Goal: Transaction & Acquisition: Purchase product/service

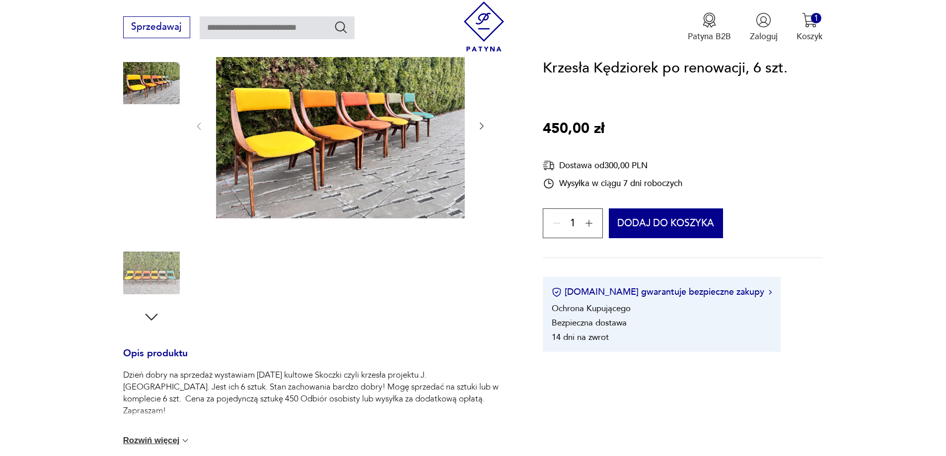
click at [152, 274] on img at bounding box center [151, 273] width 57 height 57
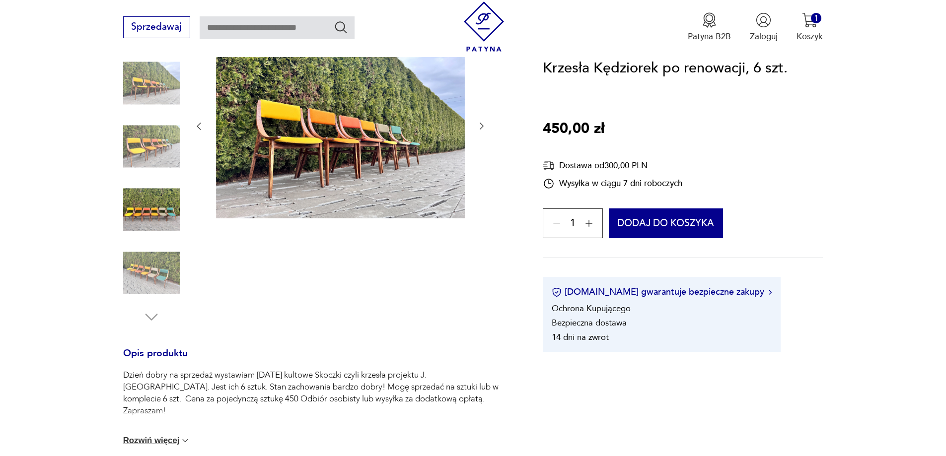
click at [144, 272] on img at bounding box center [151, 273] width 57 height 57
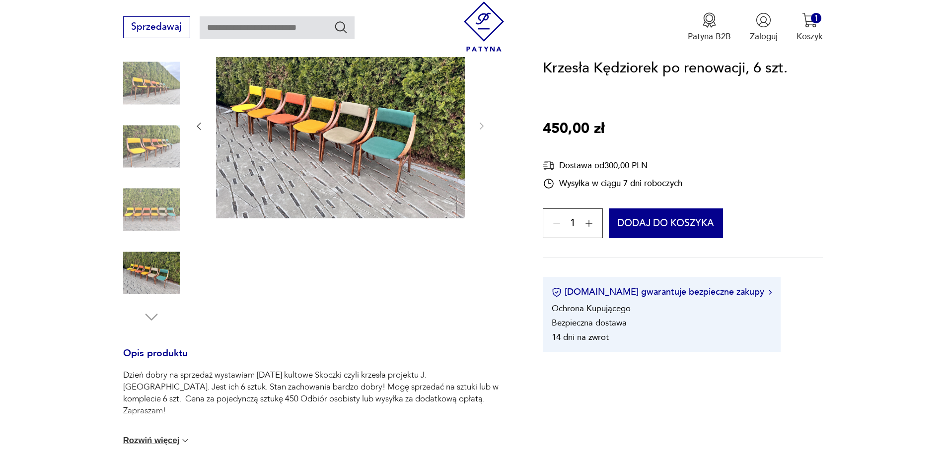
click at [150, 211] on img at bounding box center [151, 210] width 57 height 57
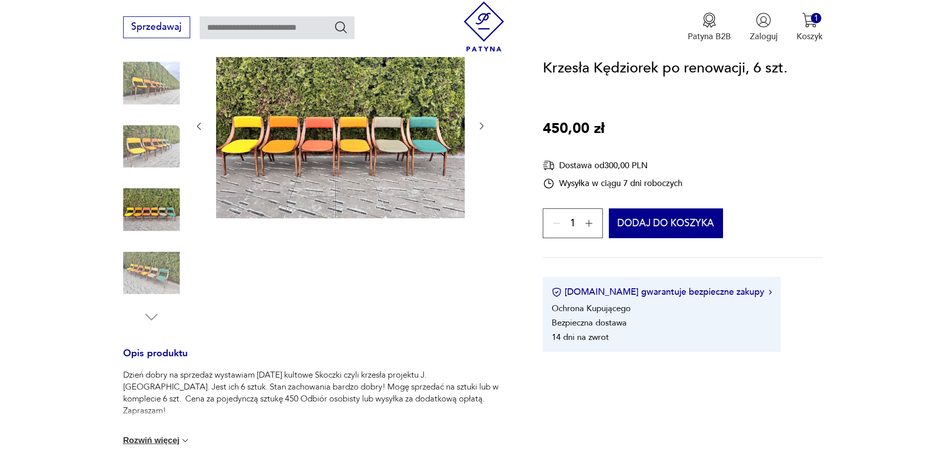
click at [302, 134] on img at bounding box center [340, 125] width 249 height 187
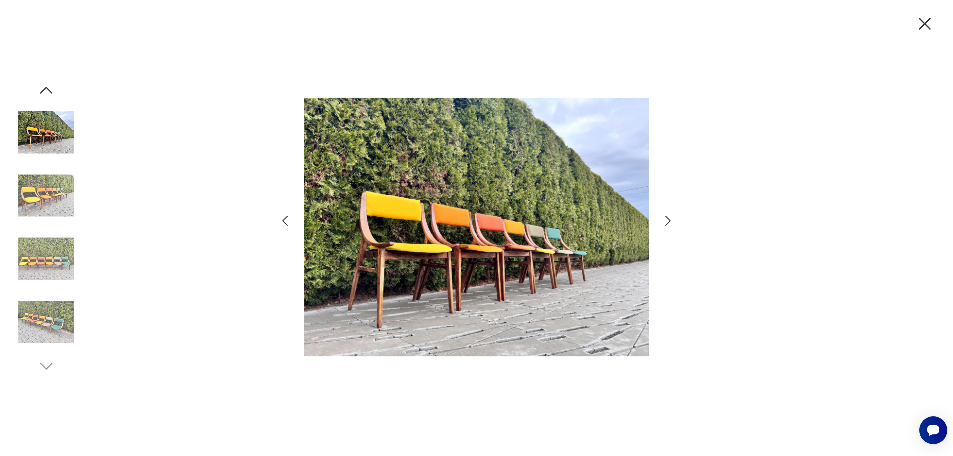
click at [665, 221] on icon "button" at bounding box center [668, 221] width 14 height 14
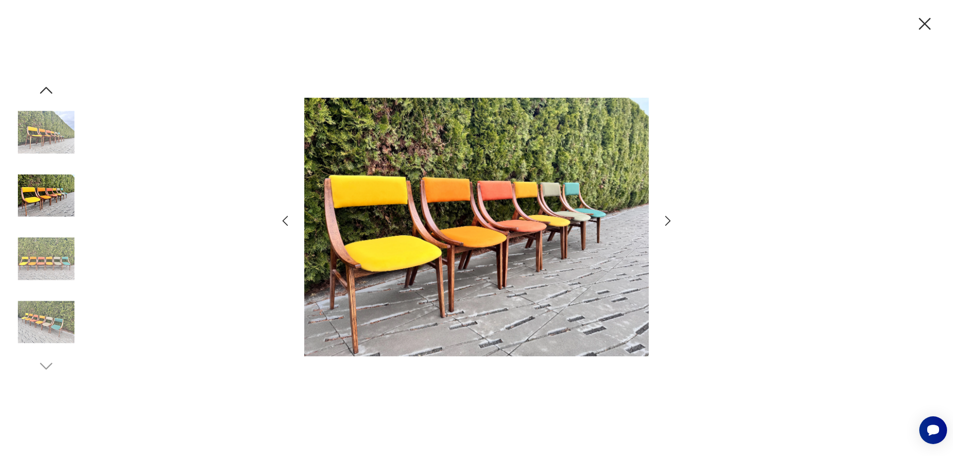
click at [665, 221] on icon "button" at bounding box center [668, 221] width 14 height 14
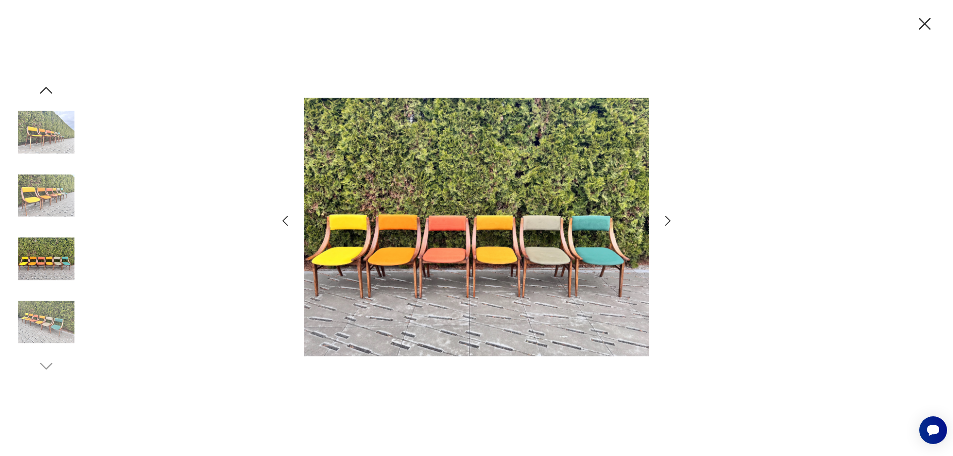
click at [927, 24] on icon "button" at bounding box center [925, 23] width 21 height 21
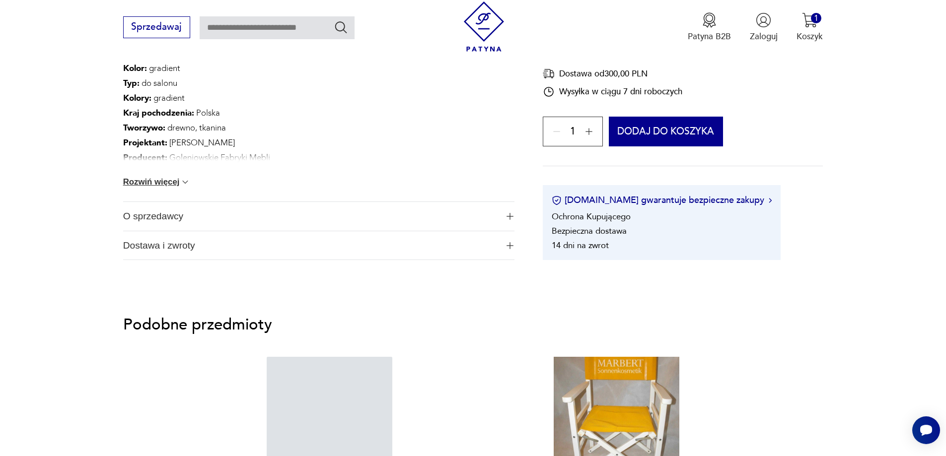
scroll to position [695, 0]
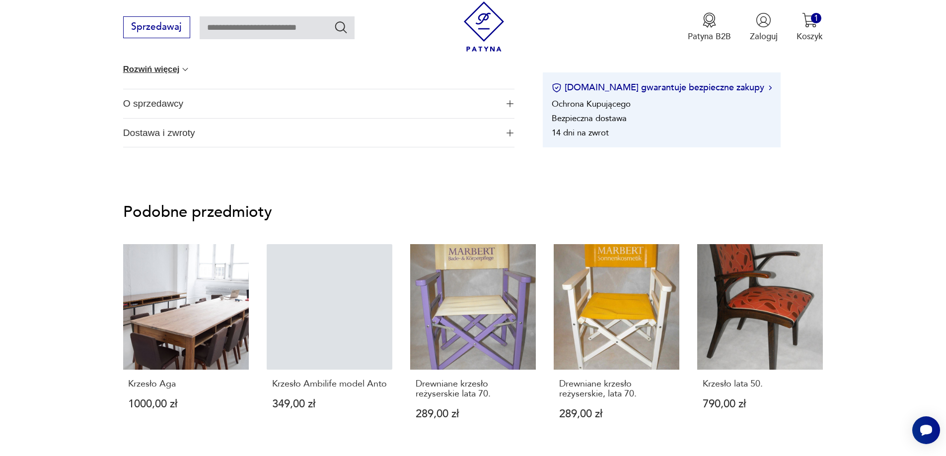
click at [507, 104] on img "button" at bounding box center [509, 103] width 7 height 7
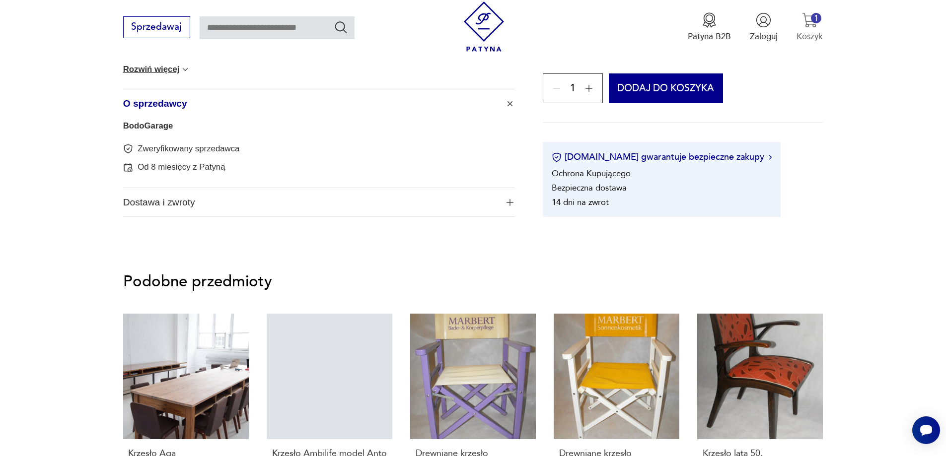
click at [812, 22] on img "button" at bounding box center [809, 19] width 15 height 15
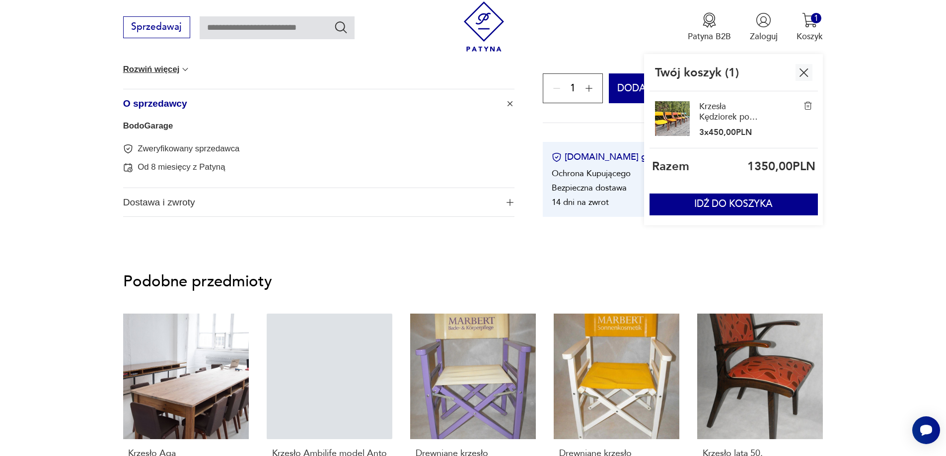
click at [808, 103] on img at bounding box center [807, 105] width 9 height 9
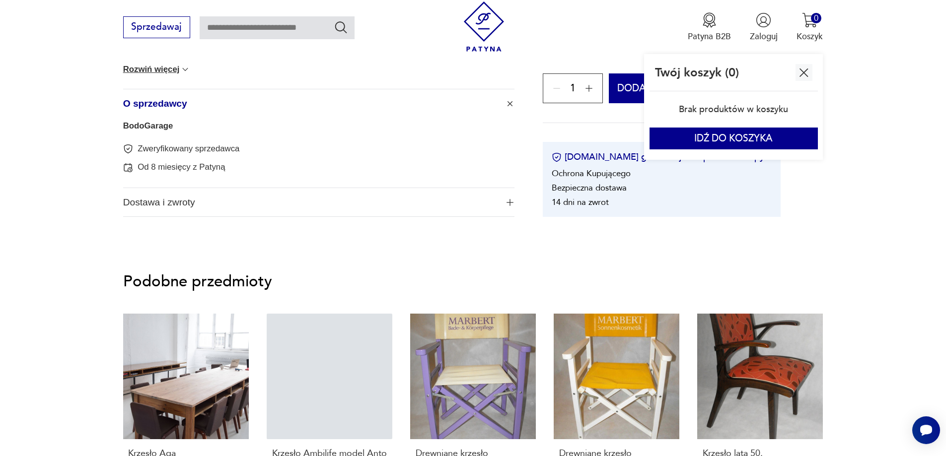
click at [810, 72] on img "button" at bounding box center [803, 72] width 15 height 15
